Goal: Browse casually

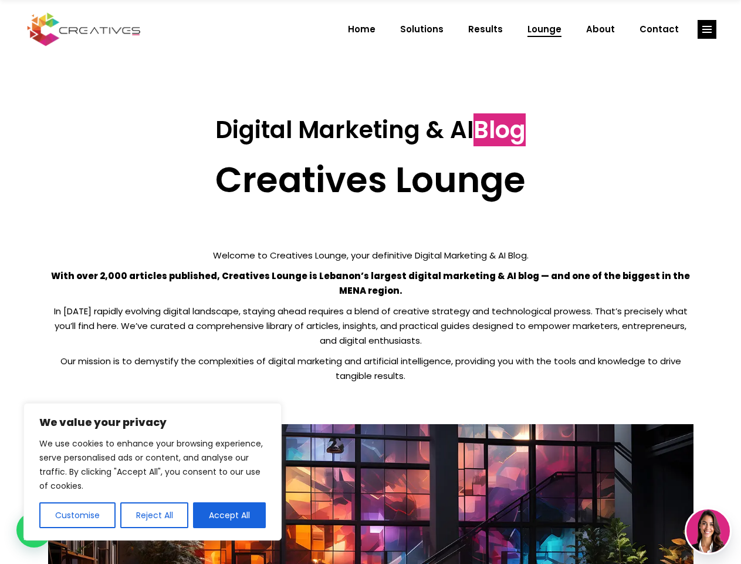
click at [370, 282] on p "With over 2,000 articles published, Creatives Lounge is Lebanon’s largest digit…" at bounding box center [371, 282] width 646 height 29
click at [77, 515] on button "Customise" at bounding box center [77, 515] width 76 height 26
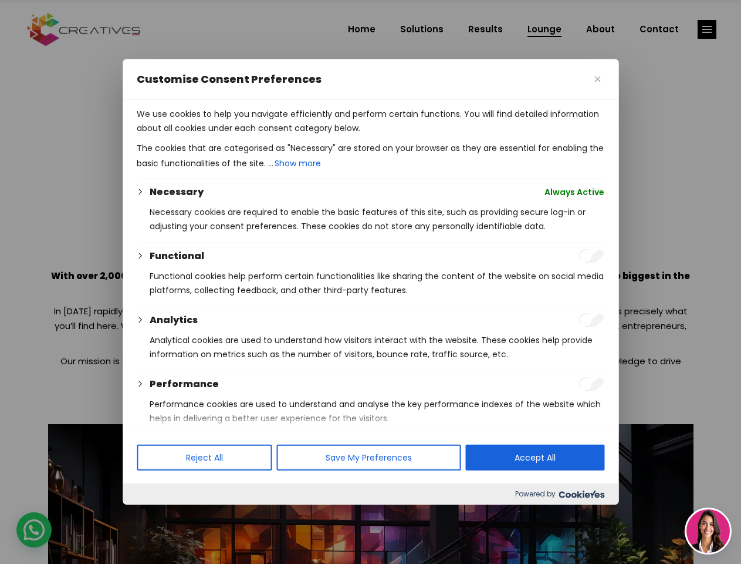
click at [154, 515] on div at bounding box center [370, 282] width 741 height 564
click at [230, 135] on p "We use cookies to help you navigate efficiently and perform certain functions. …" at bounding box center [371, 121] width 468 height 28
click at [707, 29] on div at bounding box center [370, 282] width 741 height 564
click at [709, 531] on img at bounding box center [708, 530] width 43 height 43
